Goal: Task Accomplishment & Management: Manage account settings

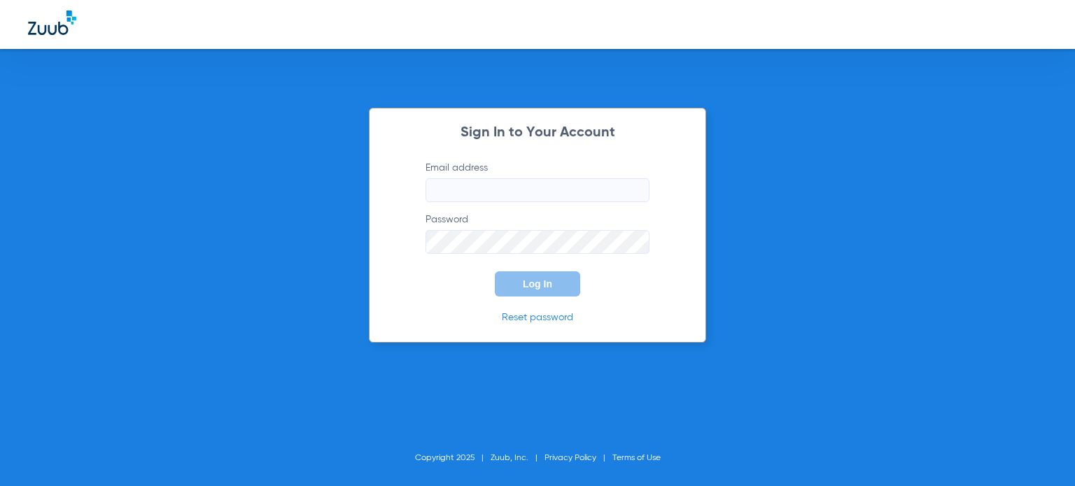
click at [464, 186] on input "Email address" at bounding box center [538, 190] width 224 height 24
paste input "[EMAIL_ADDRESS][DOMAIN_NAME]"
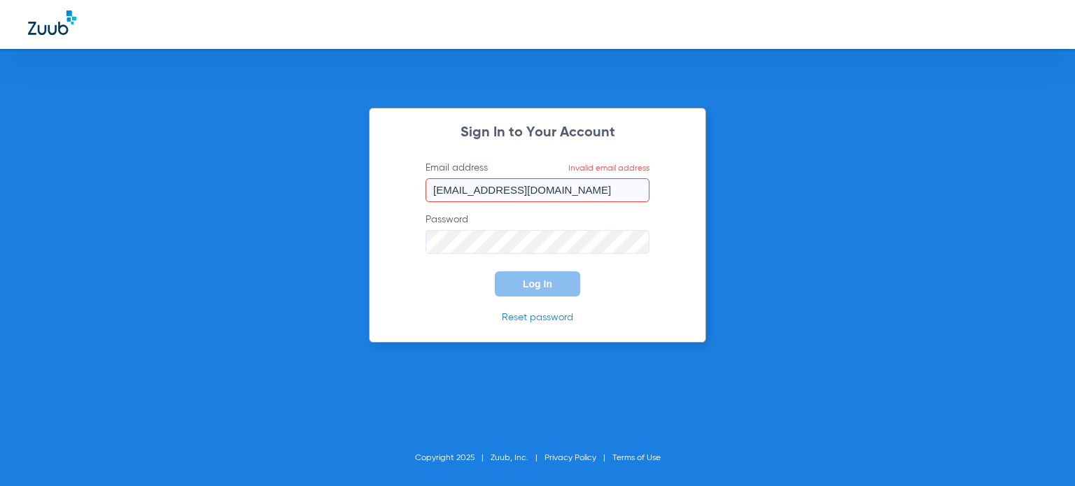
drag, startPoint x: 446, startPoint y: 189, endPoint x: 384, endPoint y: 191, distance: 62.3
click at [384, 191] on div "Sign In to Your Account Email address Invalid email address [EMAIL_ADDRESS][DOM…" at bounding box center [537, 225] width 337 height 235
type input "[EMAIL_ADDRESS][DOMAIN_NAME]"
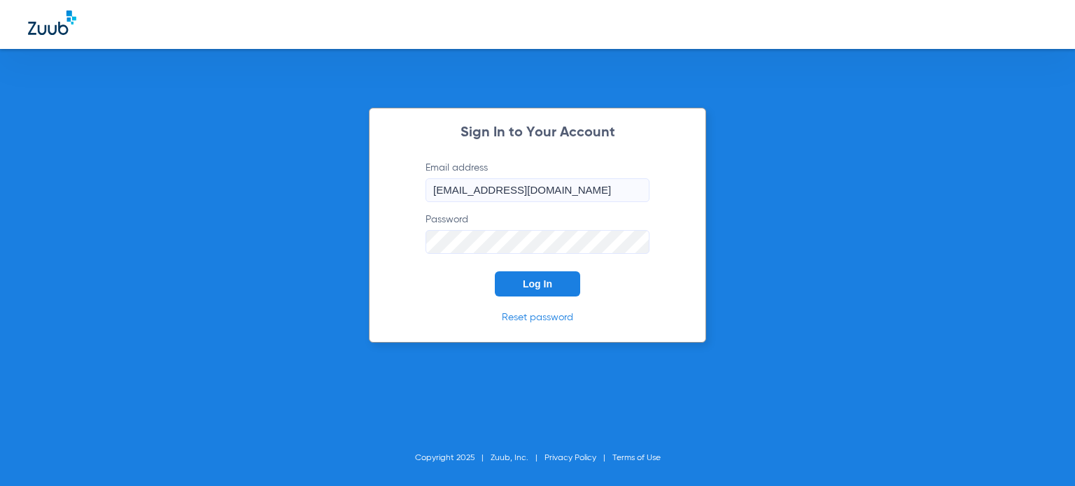
click at [428, 276] on form "Email address [EMAIL_ADDRESS][DOMAIN_NAME] Password Log In" at bounding box center [538, 229] width 266 height 136
click at [543, 276] on button "Log In" at bounding box center [537, 284] width 85 height 25
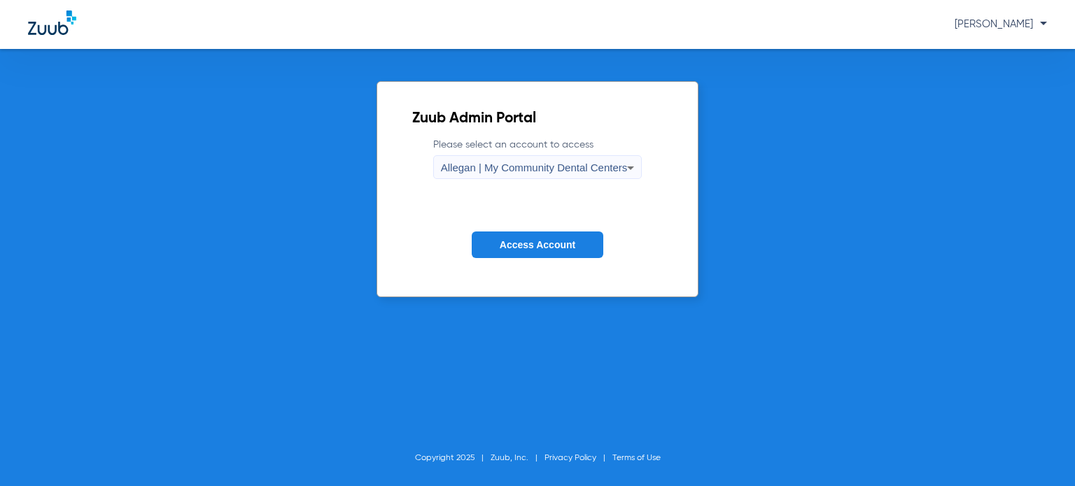
click at [1000, 22] on span "[PERSON_NAME]" at bounding box center [1001, 24] width 92 height 10
click at [978, 51] on button "Log out" at bounding box center [1007, 49] width 77 height 28
